Goal: Task Accomplishment & Management: Manage account settings

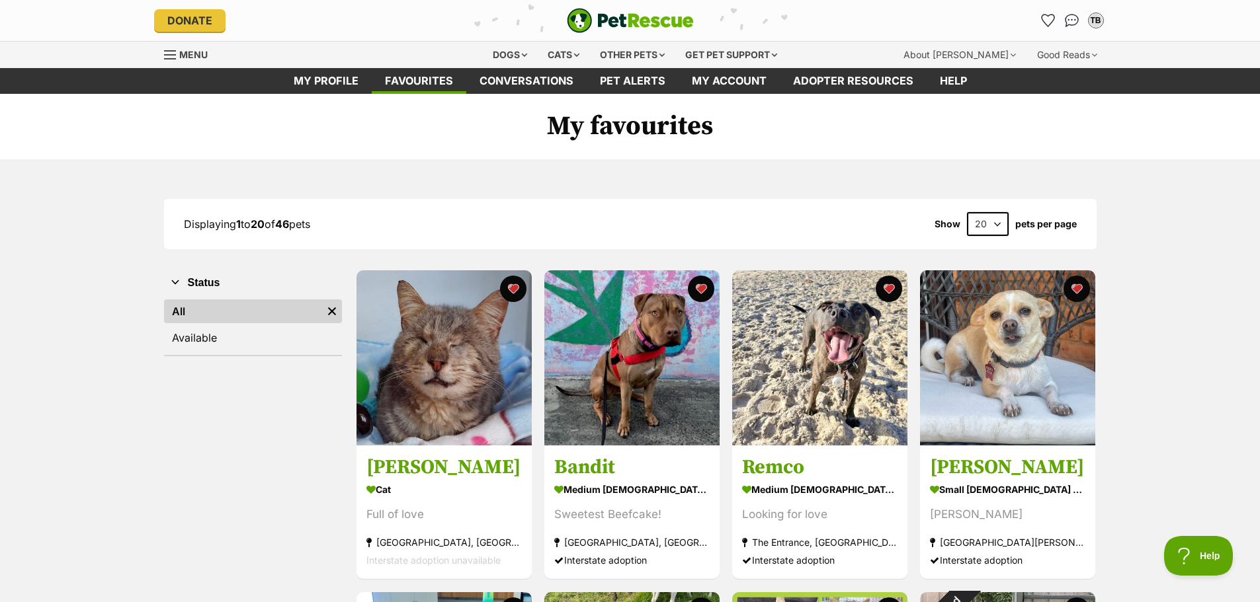
click at [998, 225] on select "20 40 60" at bounding box center [988, 224] width 42 height 24
select select "60"
click at [967, 212] on select "20 40 60" at bounding box center [988, 224] width 42 height 24
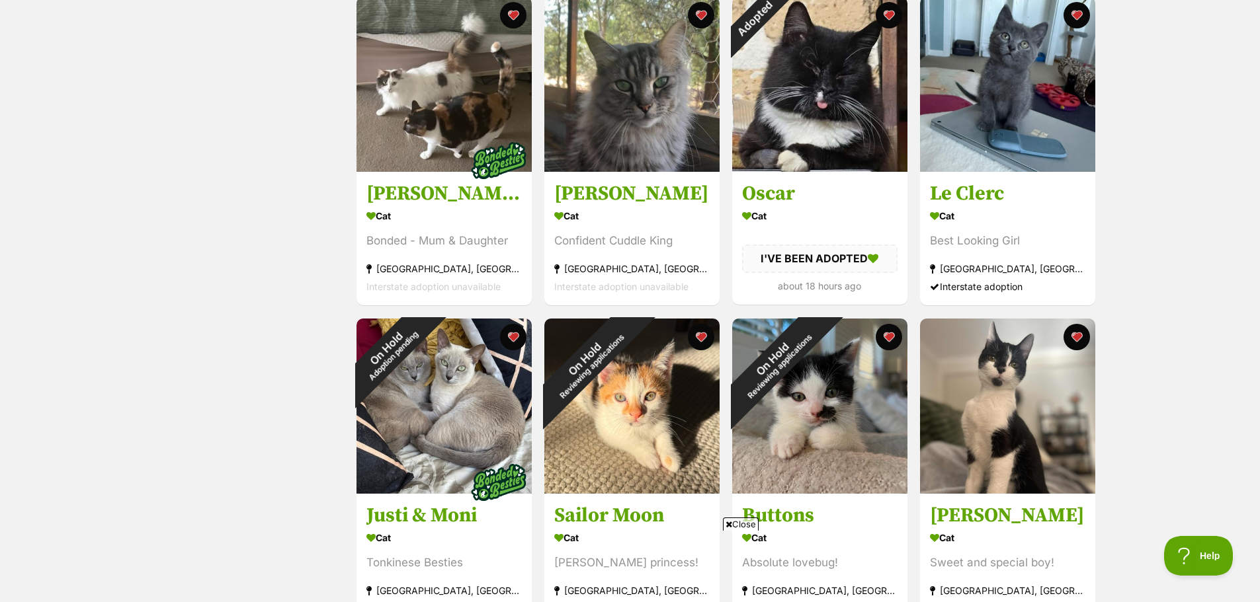
scroll to position [1124, 0]
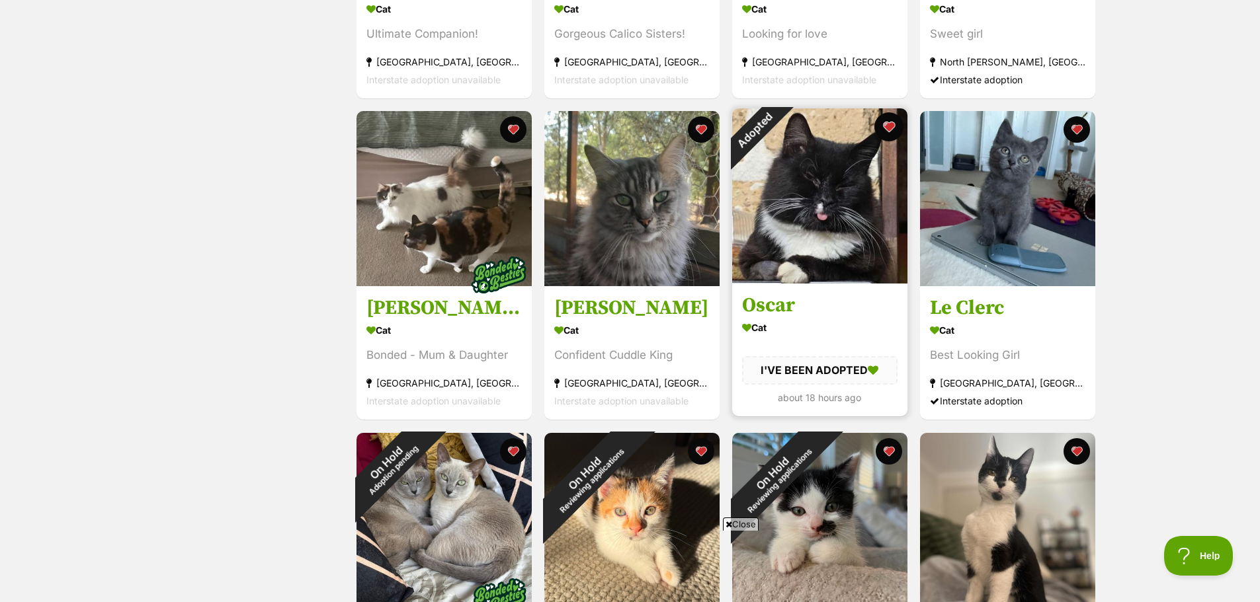
click at [889, 123] on button "favourite" at bounding box center [888, 126] width 29 height 29
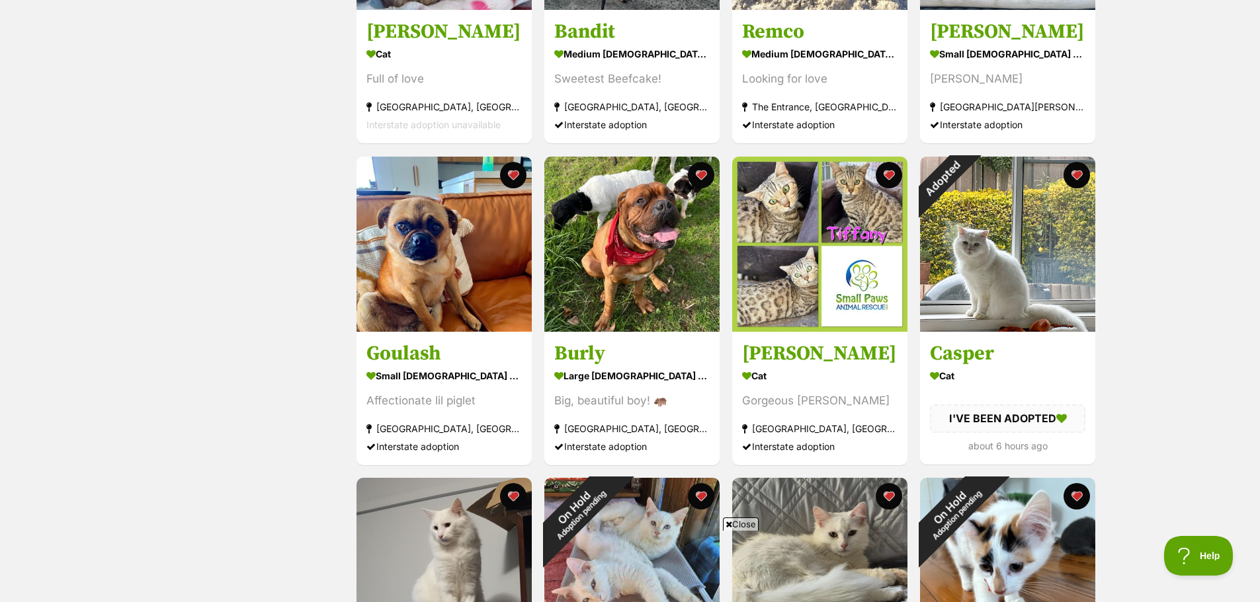
scroll to position [397, 0]
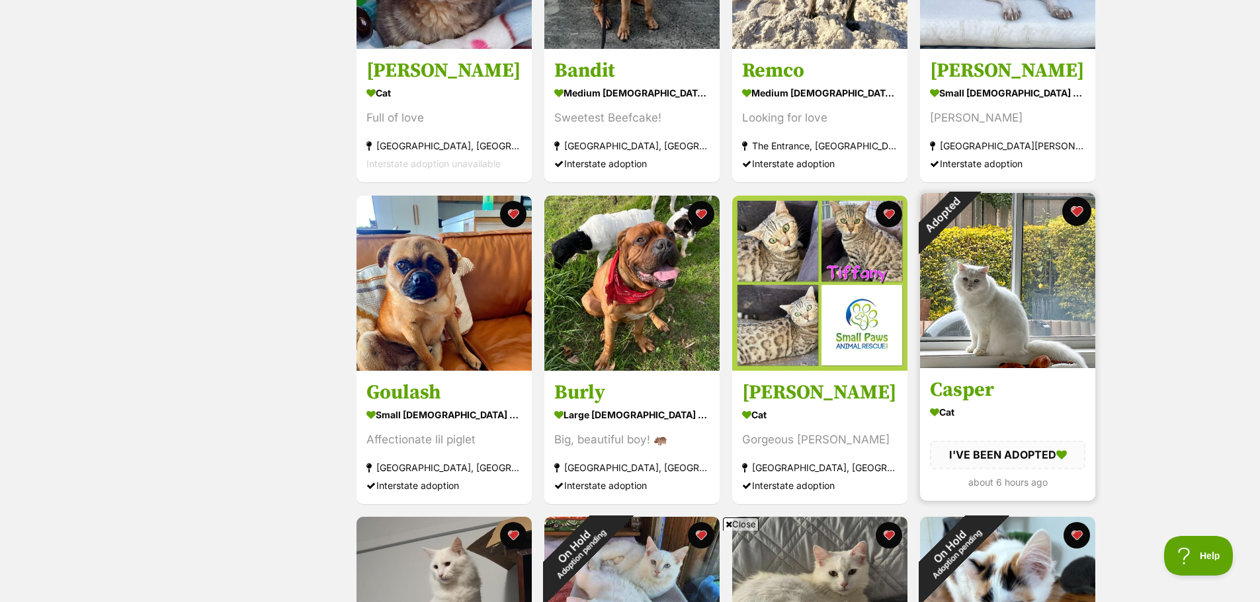
click at [1079, 208] on button "favourite" at bounding box center [1076, 211] width 29 height 29
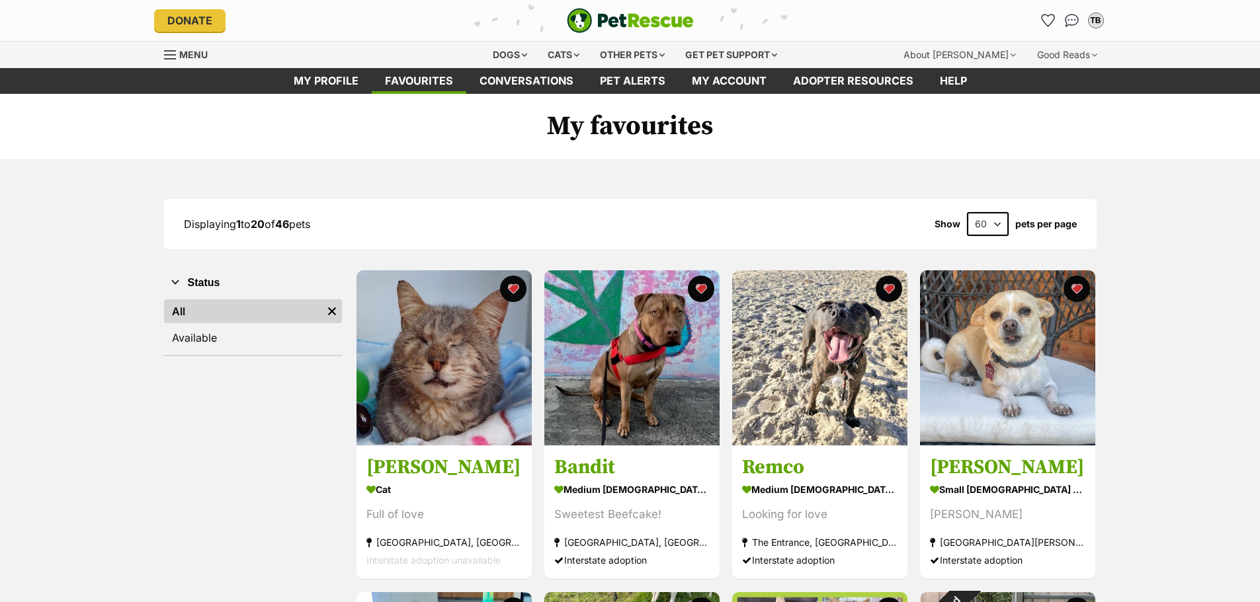
select select "60"
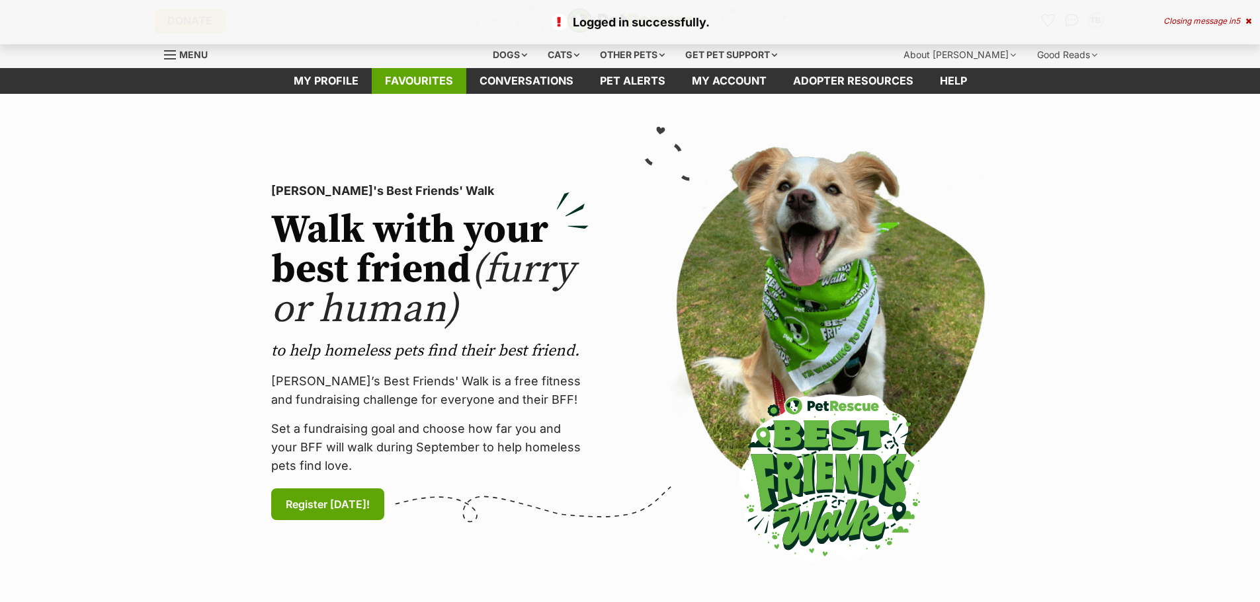
click at [418, 77] on link "Favourites" at bounding box center [419, 81] width 95 height 26
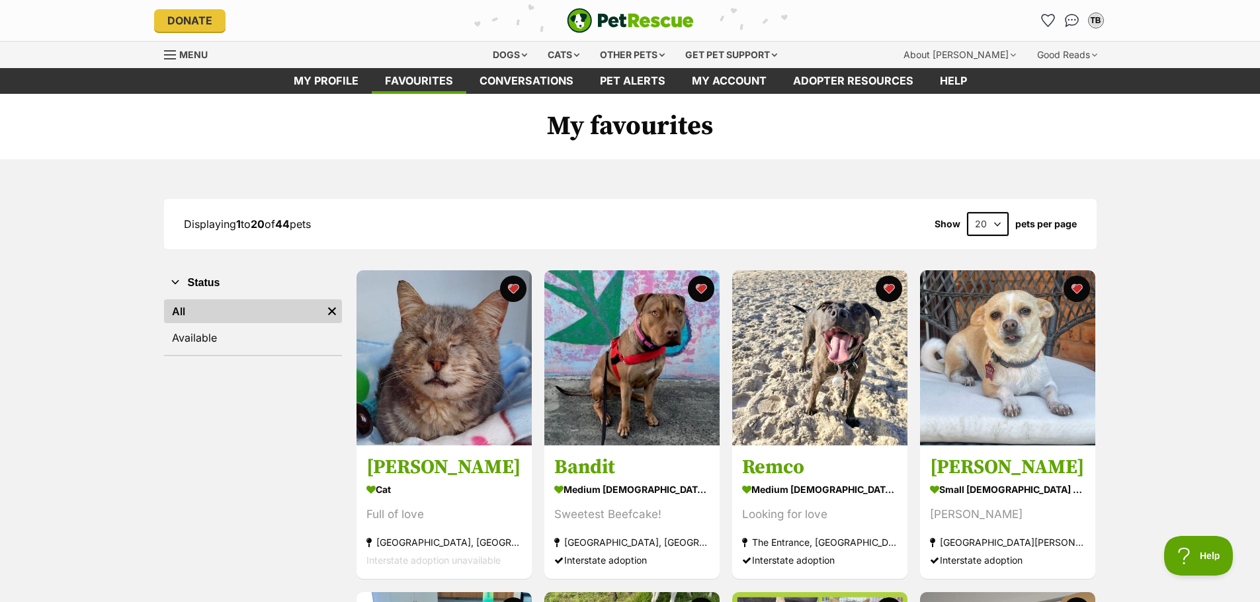
click at [995, 225] on select "20 40 60" at bounding box center [988, 224] width 42 height 24
select select "60"
click at [967, 212] on select "20 40 60" at bounding box center [988, 224] width 42 height 24
